Goal: Find specific page/section: Find specific page/section

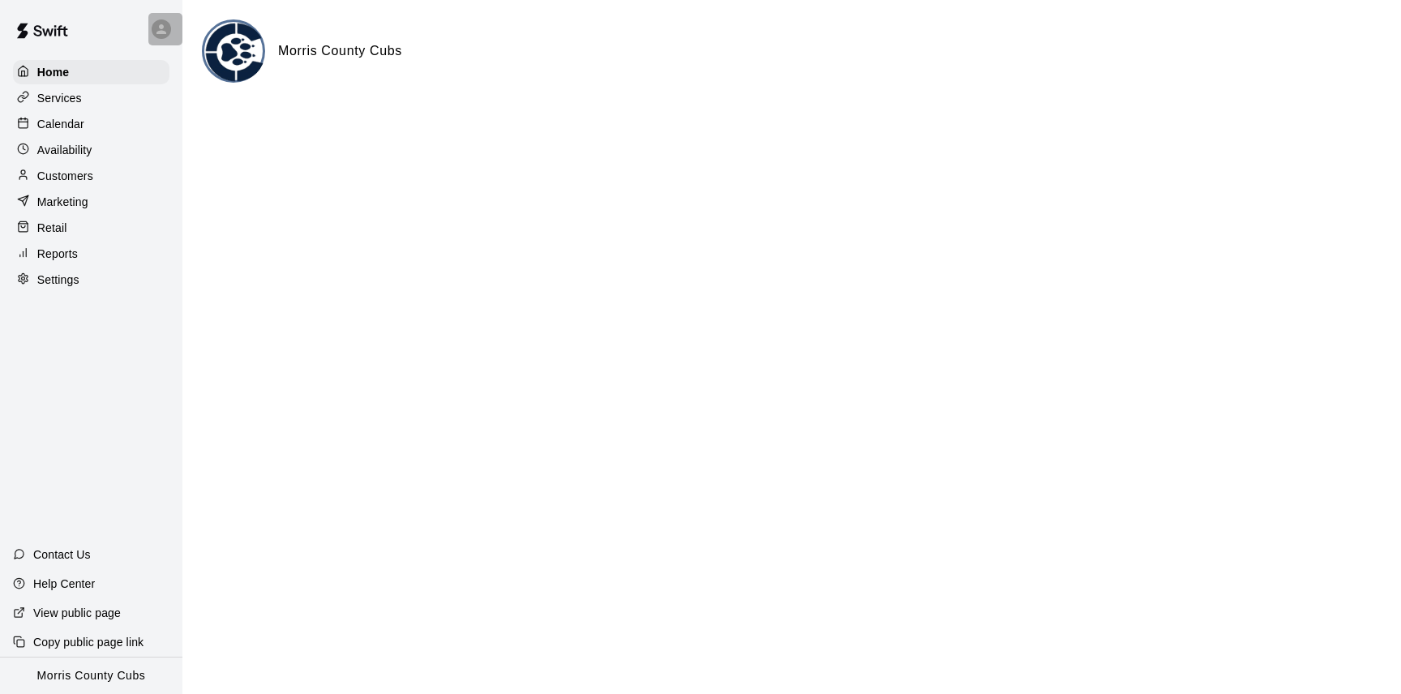
click at [158, 20] on div at bounding box center [161, 28] width 19 height 19
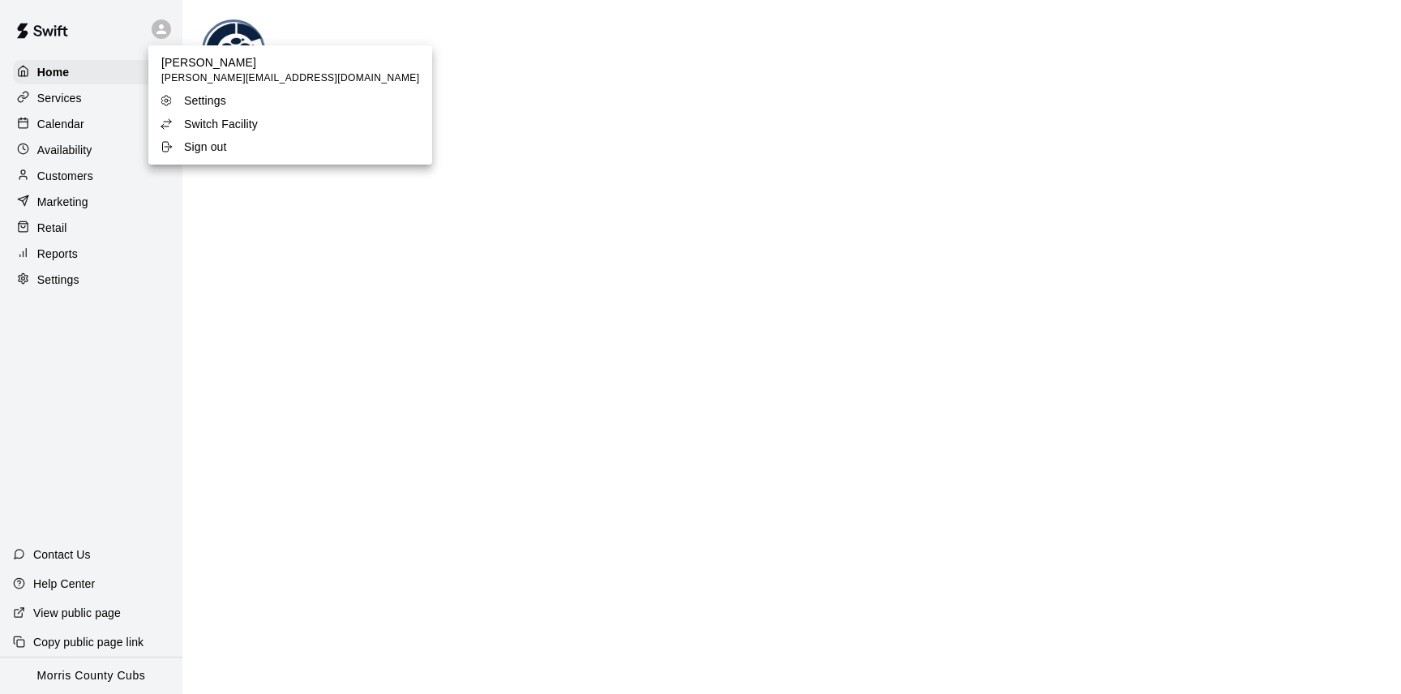
click at [184, 124] on p "Switch Facility" at bounding box center [221, 124] width 74 height 16
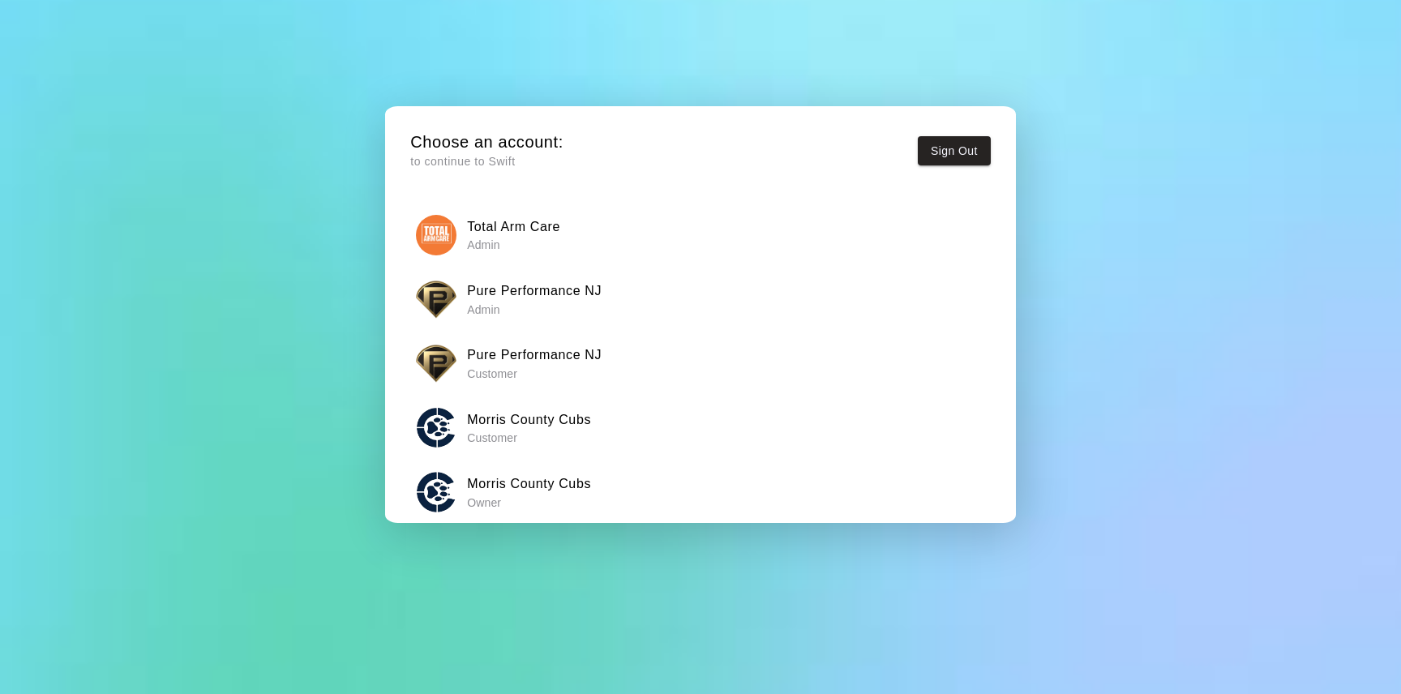
click at [481, 302] on p "Admin" at bounding box center [534, 310] width 135 height 16
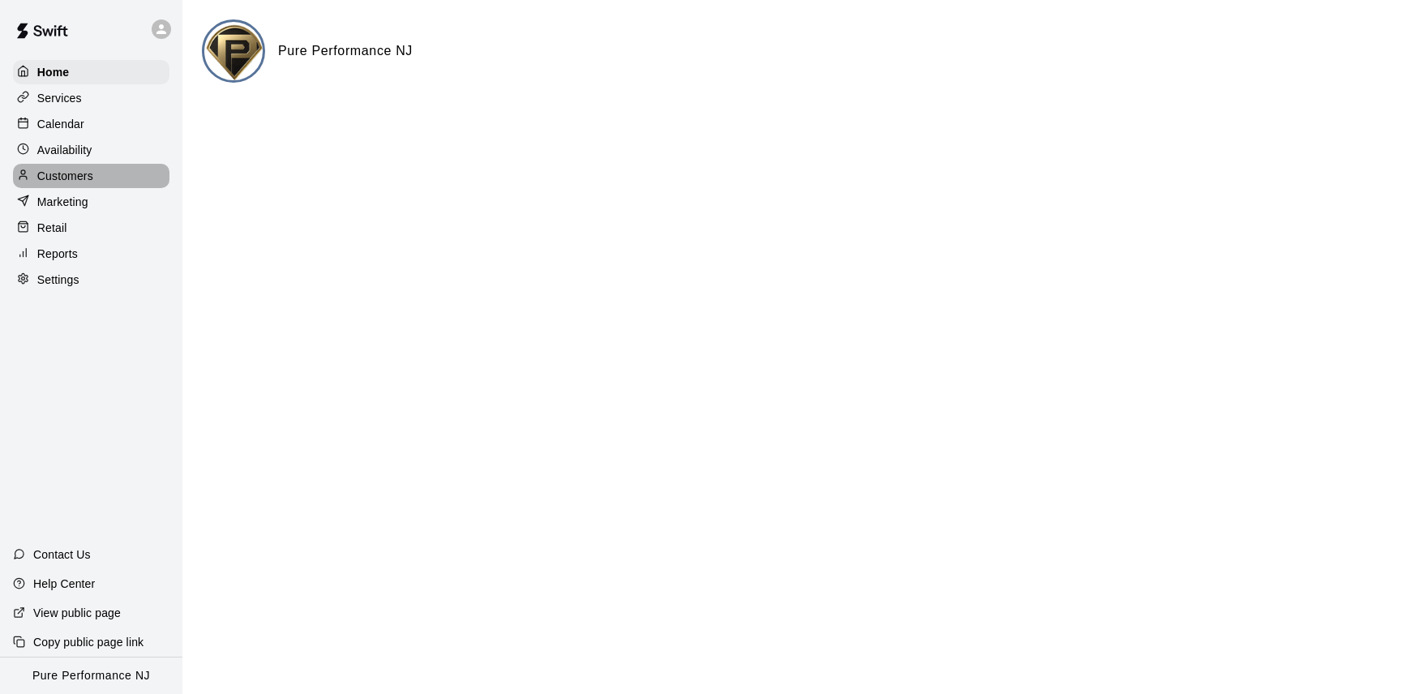
click at [69, 176] on p "Customers" at bounding box center [65, 176] width 56 height 16
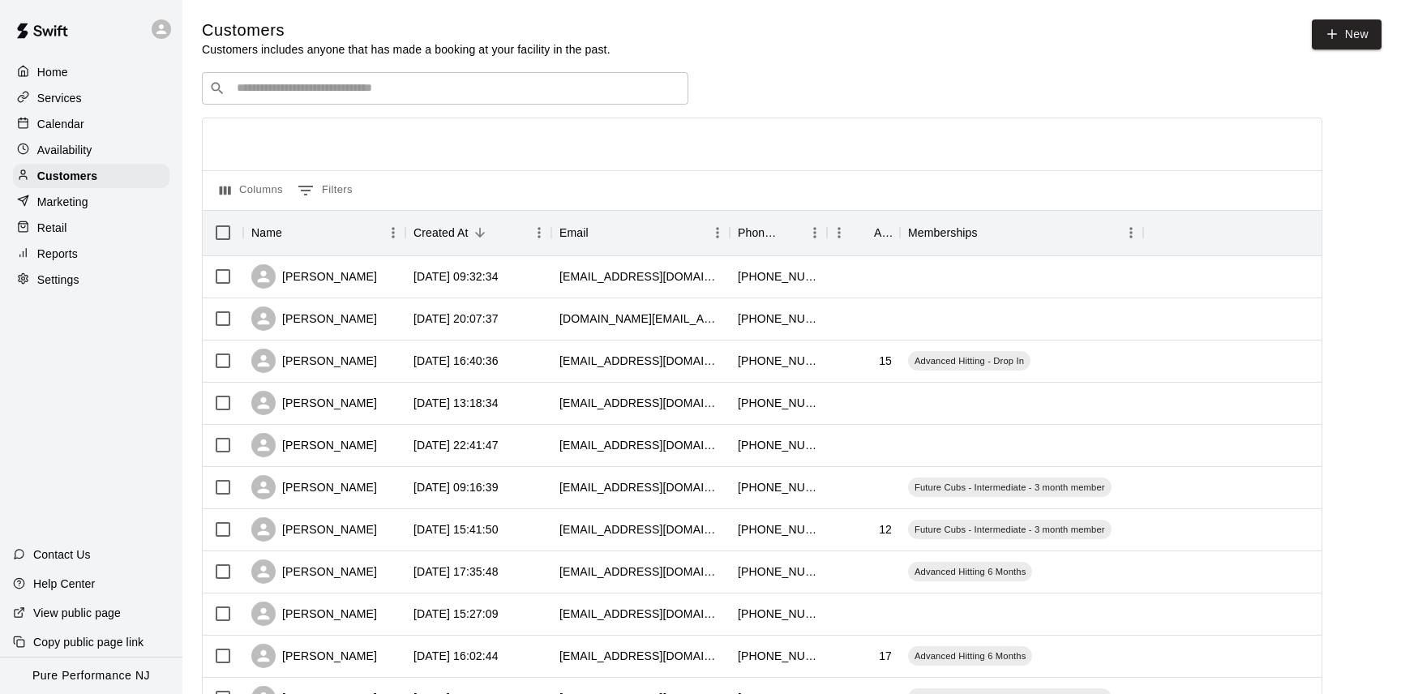
click at [348, 90] on input "Search customers by name or email" at bounding box center [456, 88] width 449 height 16
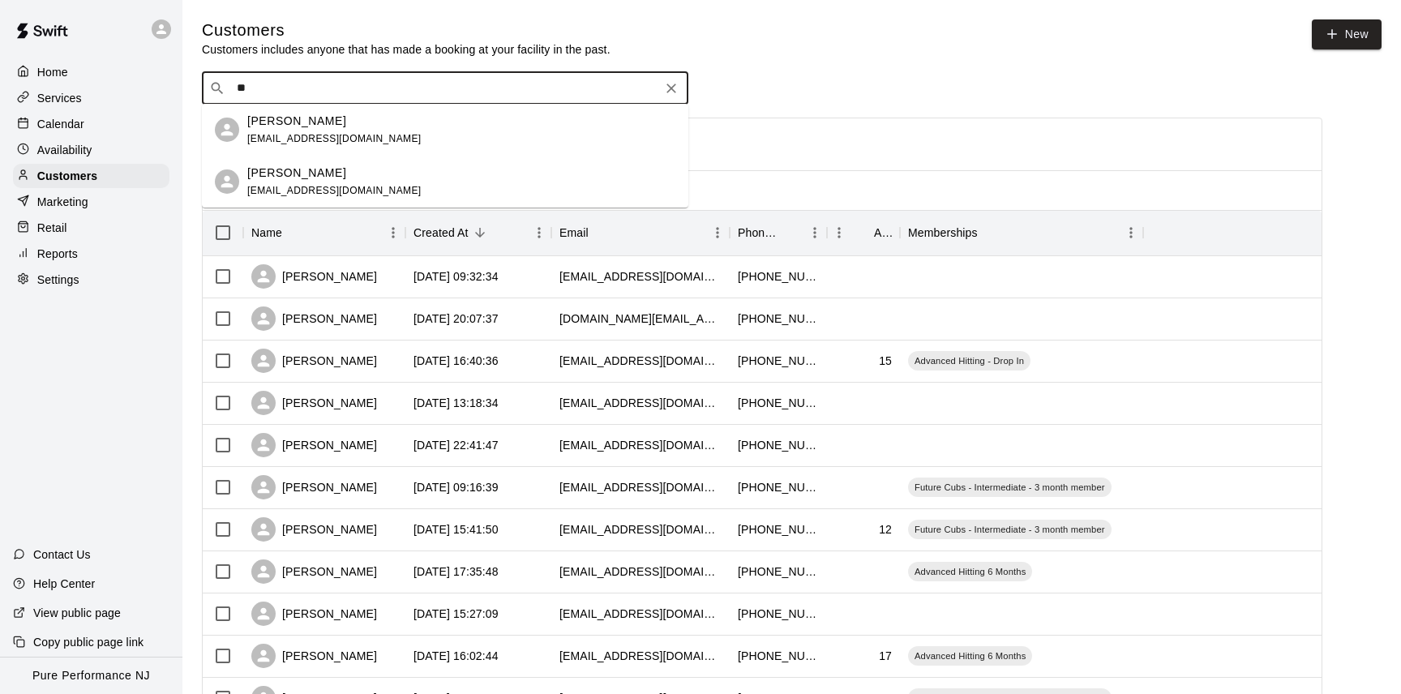
type input "*"
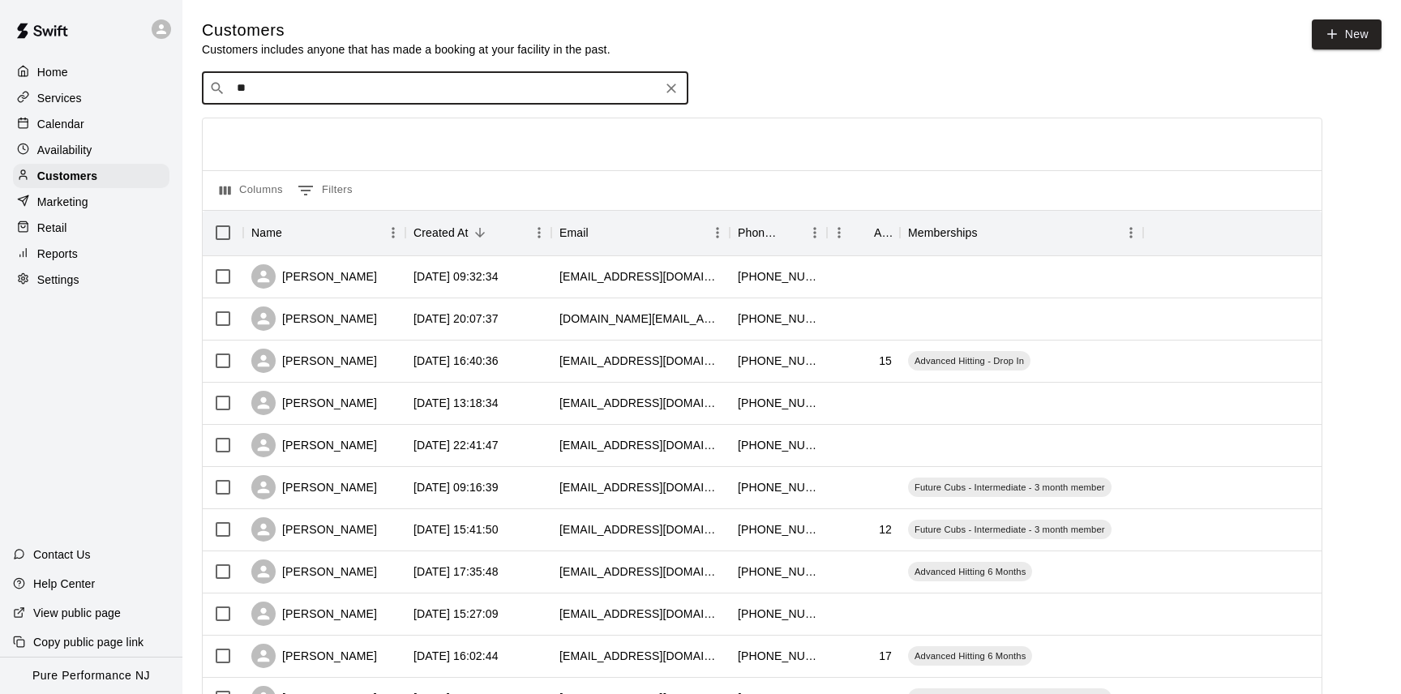
type input "*"
type input "****"
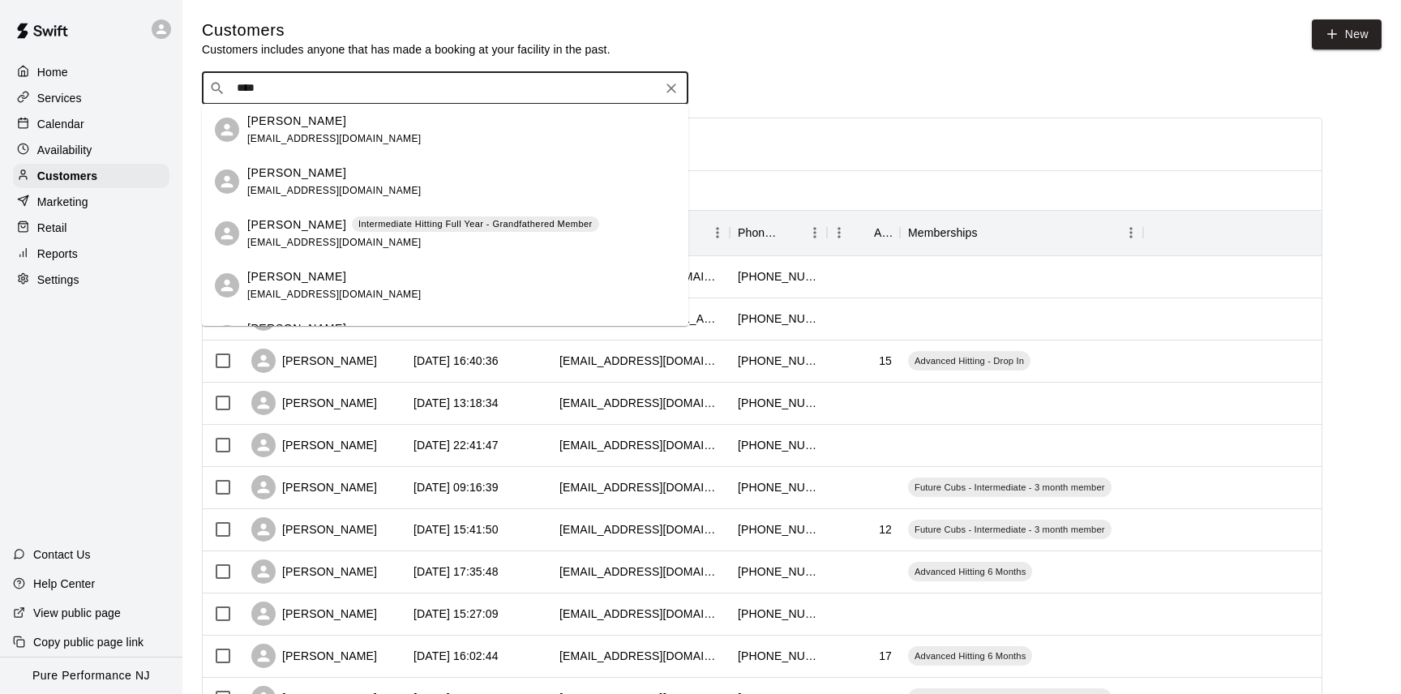
click at [293, 236] on div "[PERSON_NAME] Intermediate Hitting Full Year - Grandfathered Member [EMAIL_ADDR…" at bounding box center [423, 233] width 352 height 35
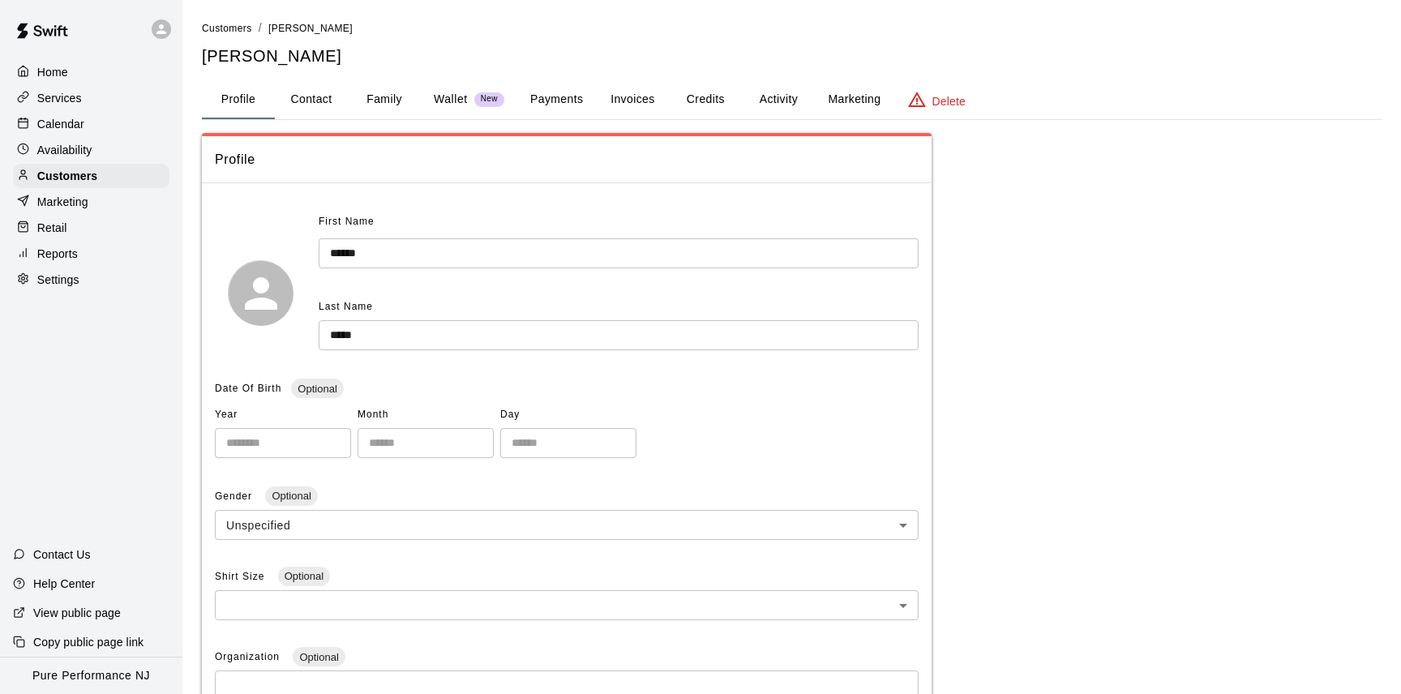
click at [769, 100] on button "Activity" at bounding box center [778, 99] width 73 height 39
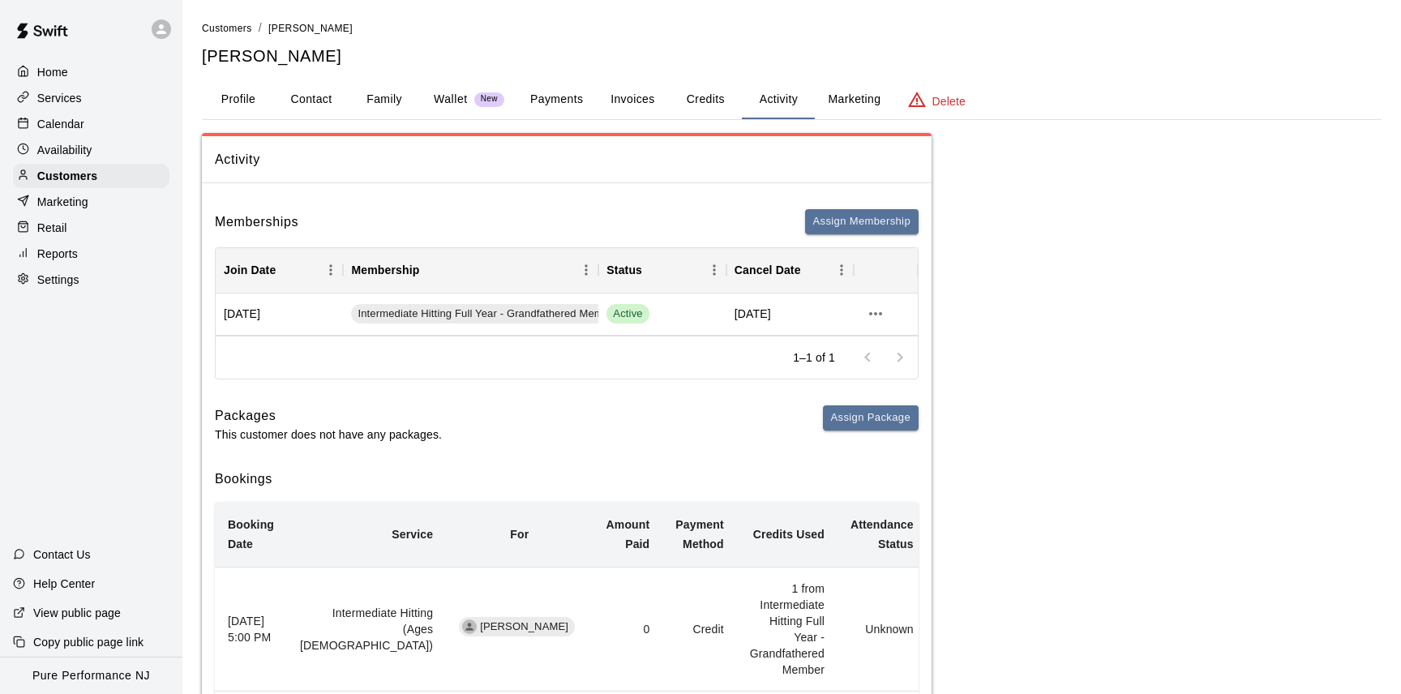
click at [394, 102] on button "Family" at bounding box center [384, 99] width 73 height 39
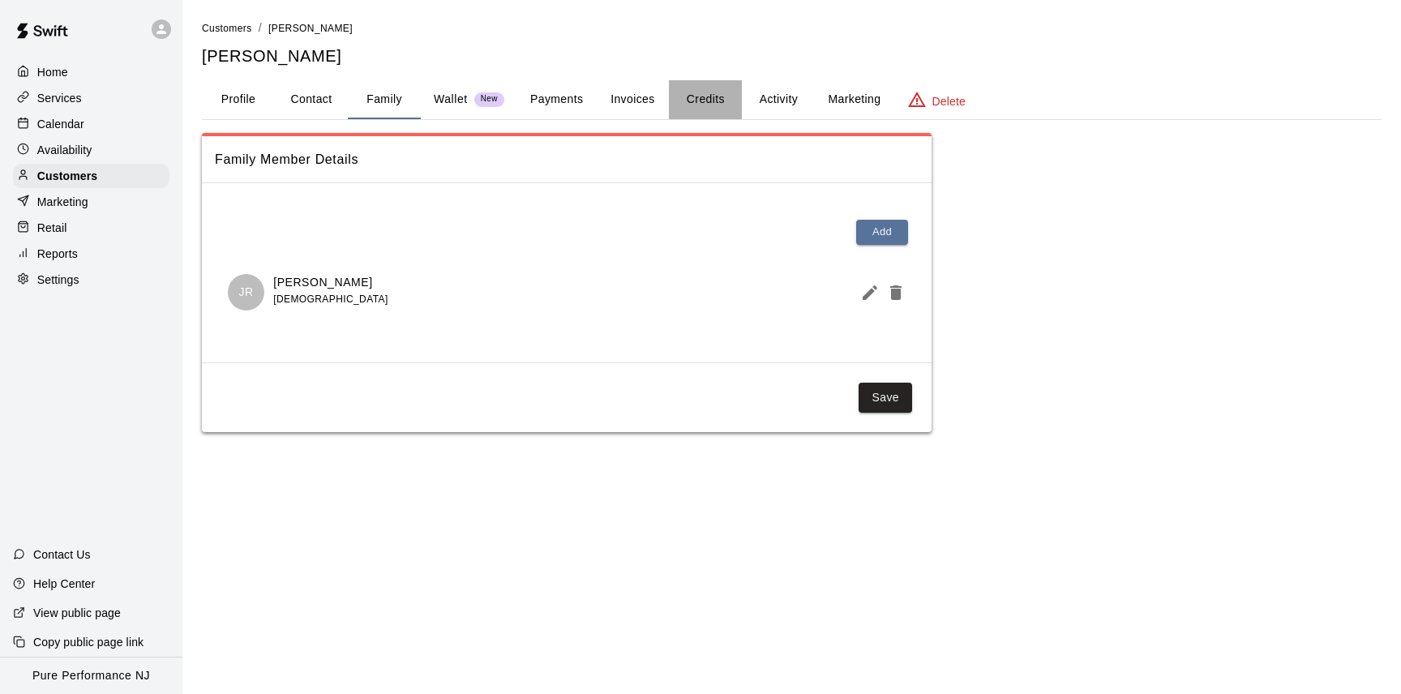
click at [695, 97] on button "Credits" at bounding box center [705, 99] width 73 height 39
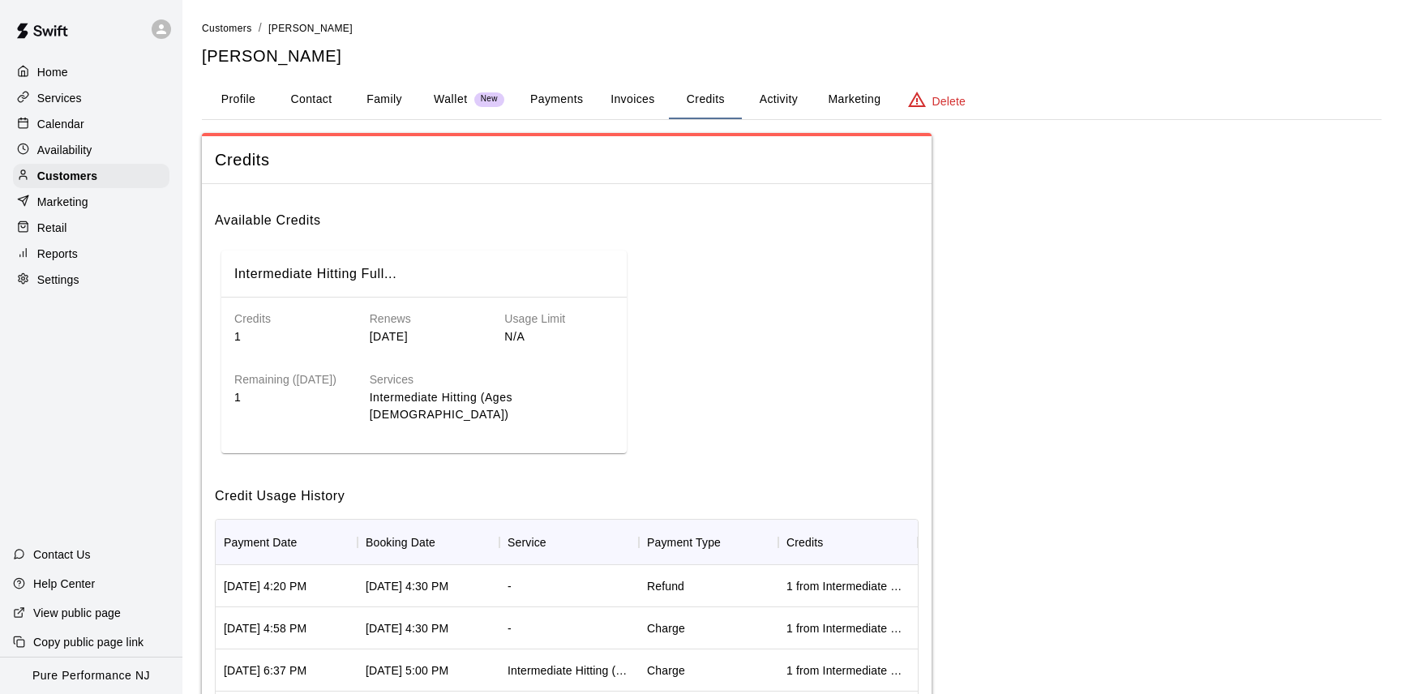
click at [625, 100] on button "Invoices" at bounding box center [632, 99] width 73 height 39
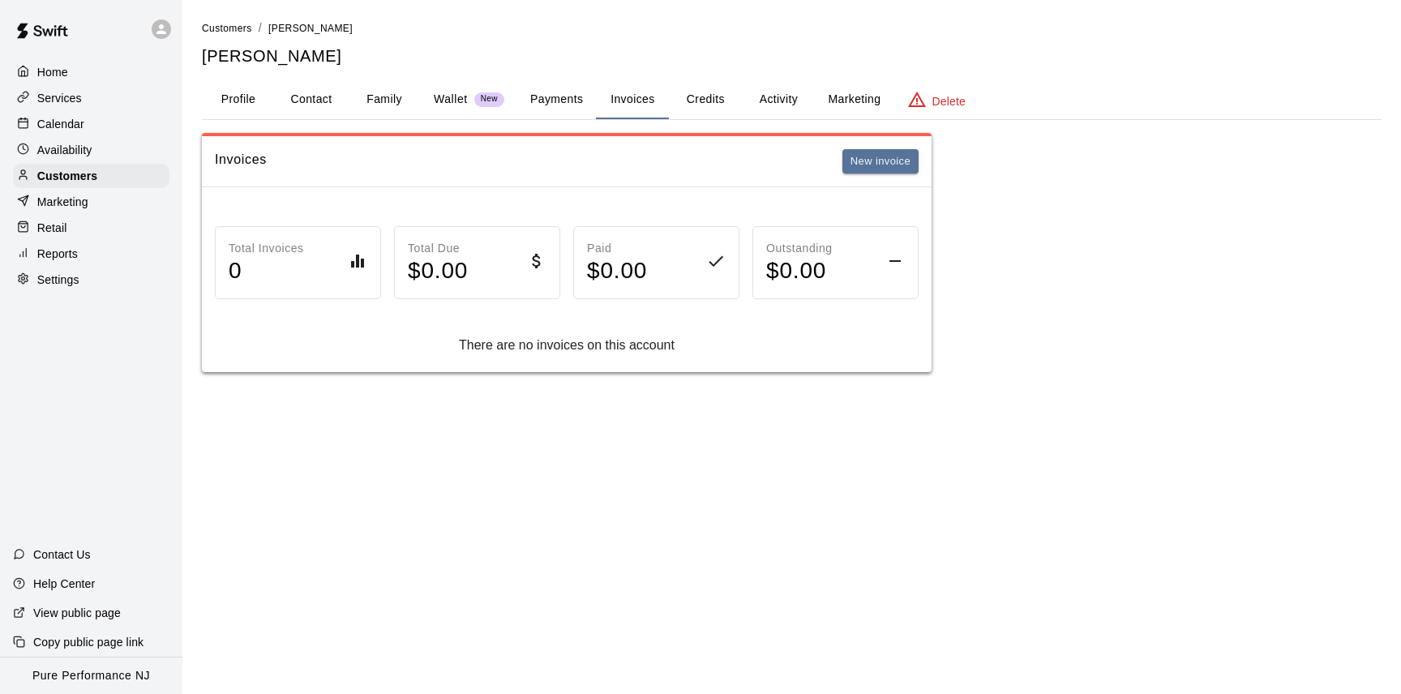
click at [766, 95] on button "Activity" at bounding box center [778, 99] width 73 height 39
